Goal: Task Accomplishment & Management: Manage account settings

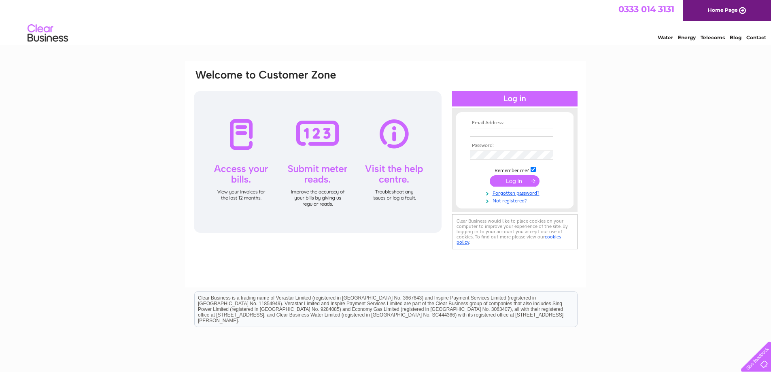
type input "info@famousstarhotel.co.uk"
click at [503, 177] on input "submit" at bounding box center [515, 180] width 50 height 11
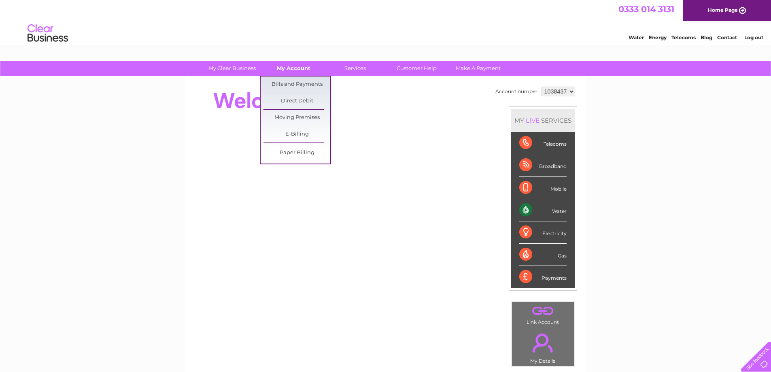
click at [288, 68] on link "My Account" at bounding box center [293, 68] width 67 height 15
click at [287, 85] on link "Bills and Payments" at bounding box center [296, 84] width 67 height 16
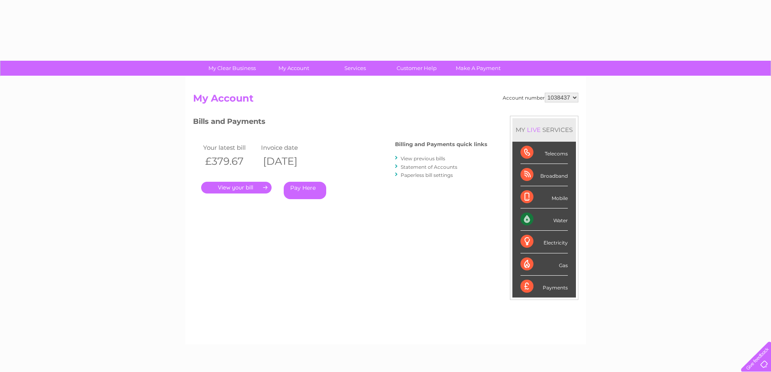
click at [251, 184] on link "." at bounding box center [236, 188] width 70 height 12
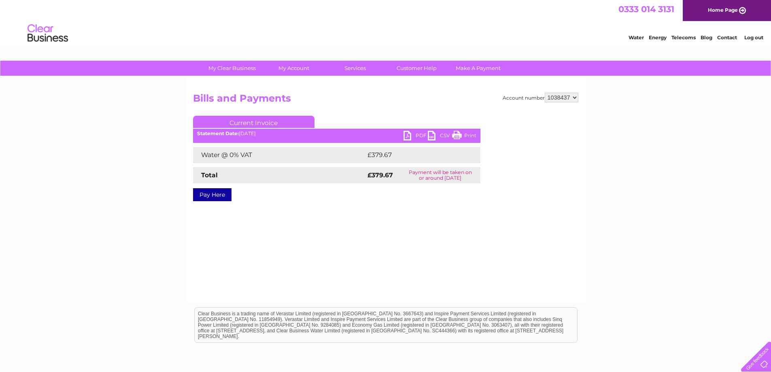
click at [414, 133] on link "PDF" at bounding box center [416, 137] width 24 height 12
